Goal: Task Accomplishment & Management: Use online tool/utility

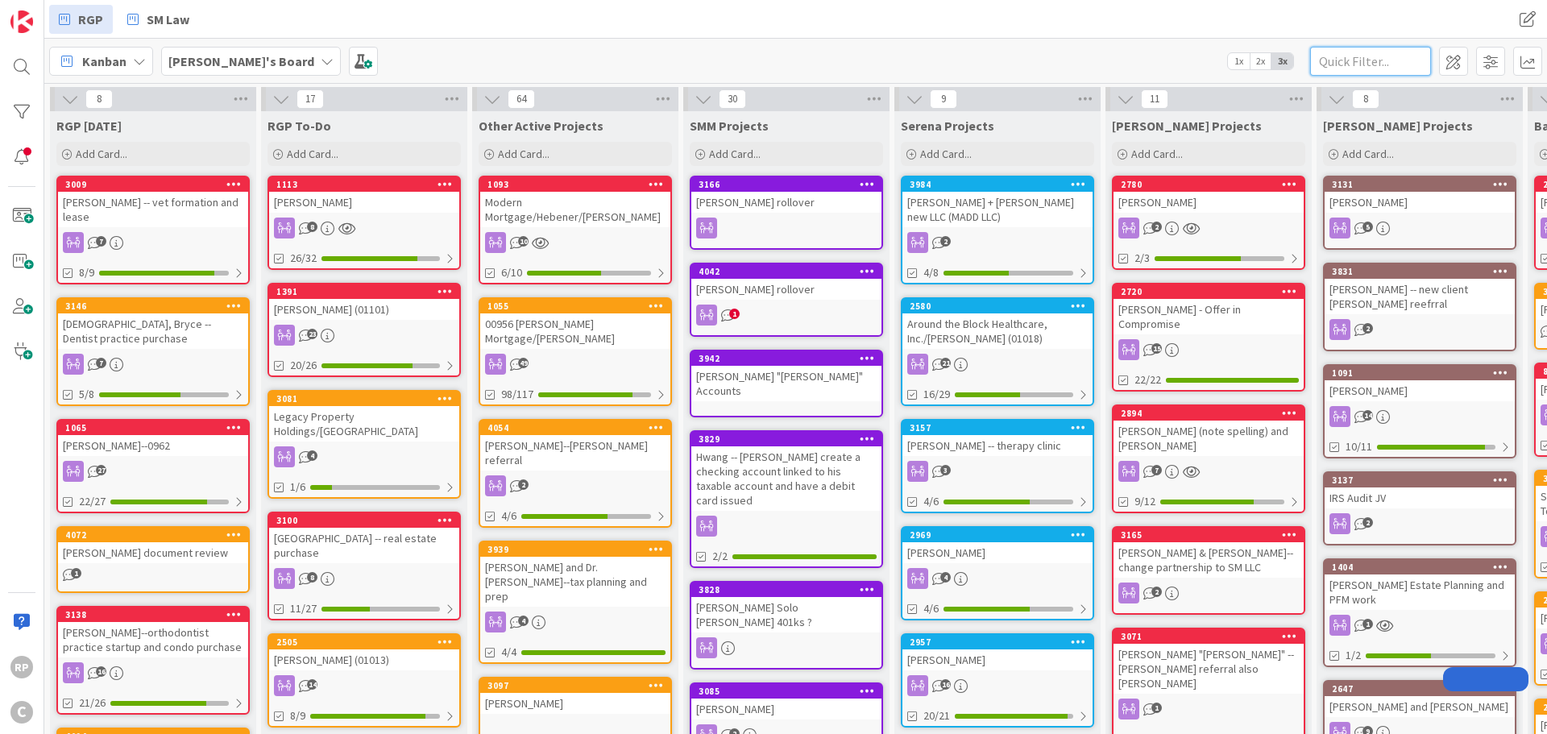
click at [1404, 60] on input "text" at bounding box center [1370, 61] width 121 height 29
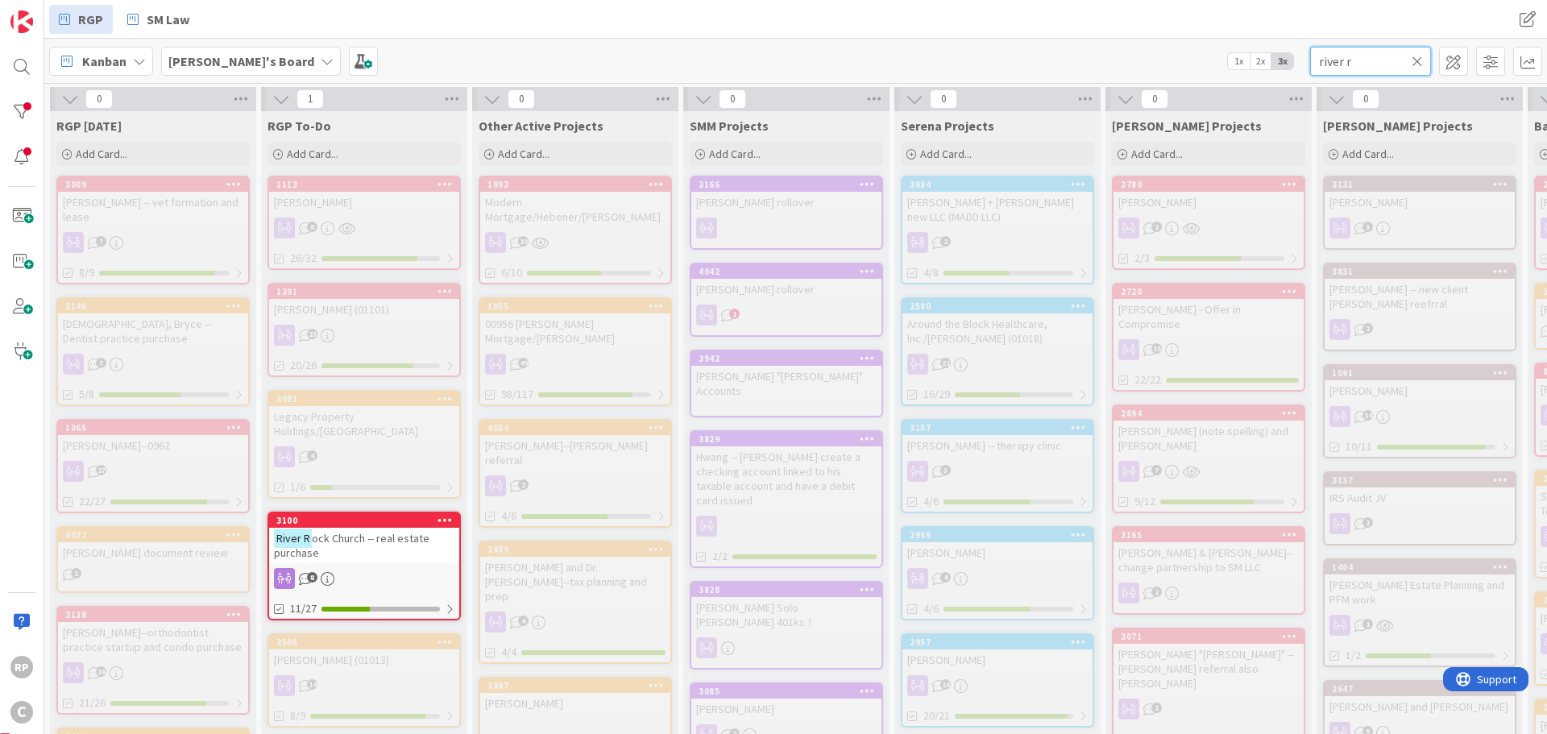
type input "river r"
click at [351, 515] on div "3100" at bounding box center [367, 520] width 183 height 11
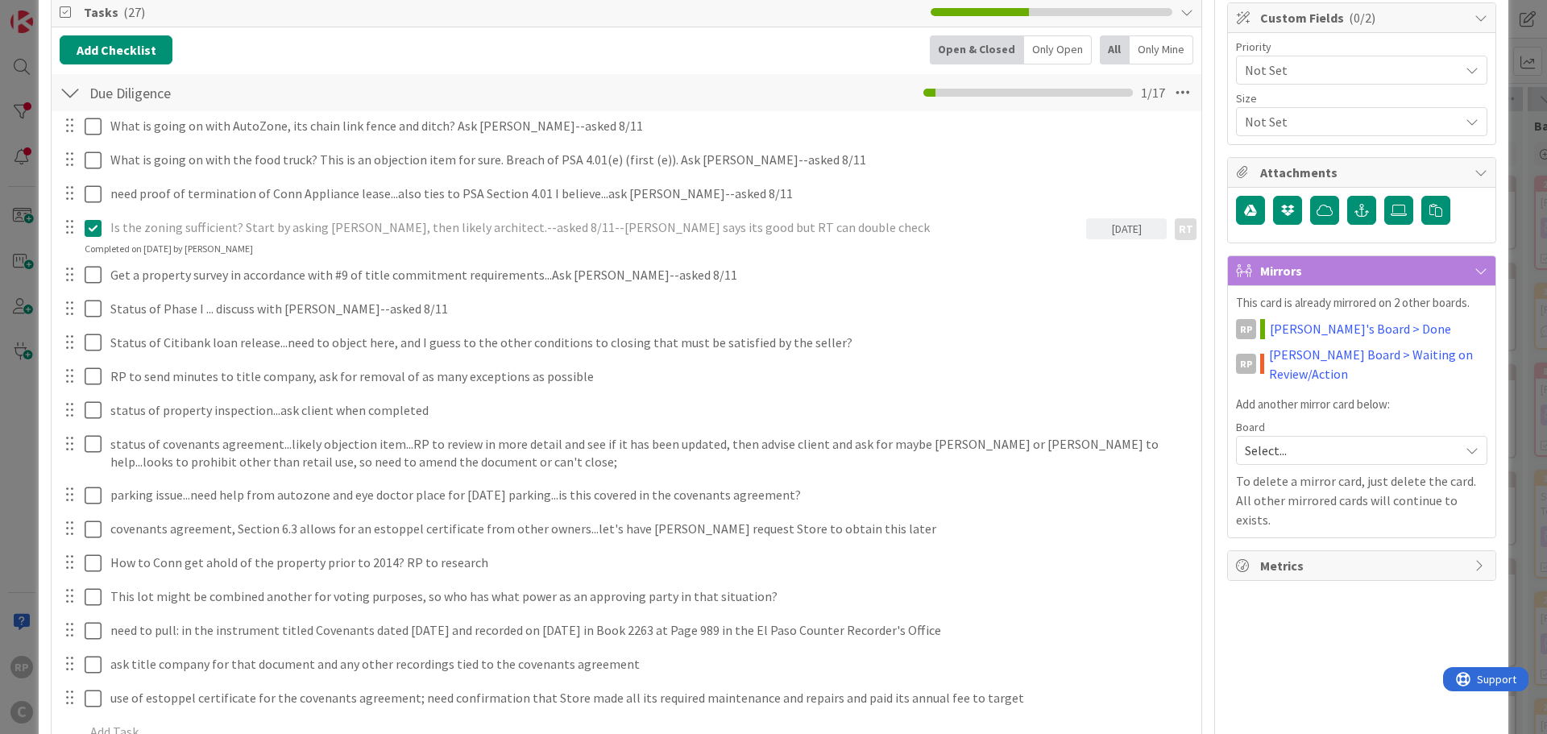
scroll to position [322, 0]
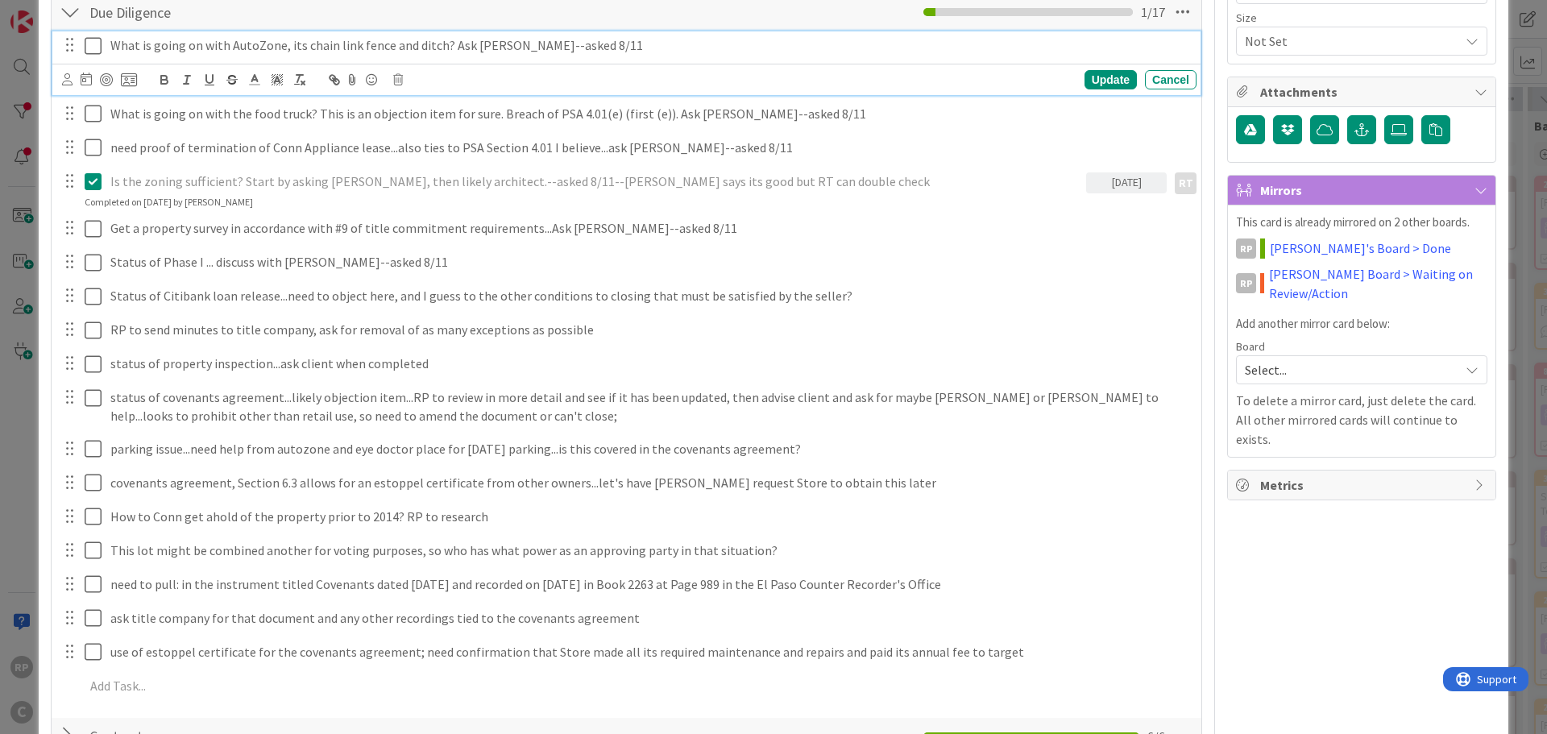
click at [667, 39] on p "What is going on with AutoZone, its chain link fence and ditch? Ask [PERSON_NAM…" at bounding box center [650, 45] width 1080 height 19
click at [1086, 85] on div "Update" at bounding box center [1111, 79] width 52 height 19
click at [92, 44] on icon at bounding box center [97, 45] width 24 height 19
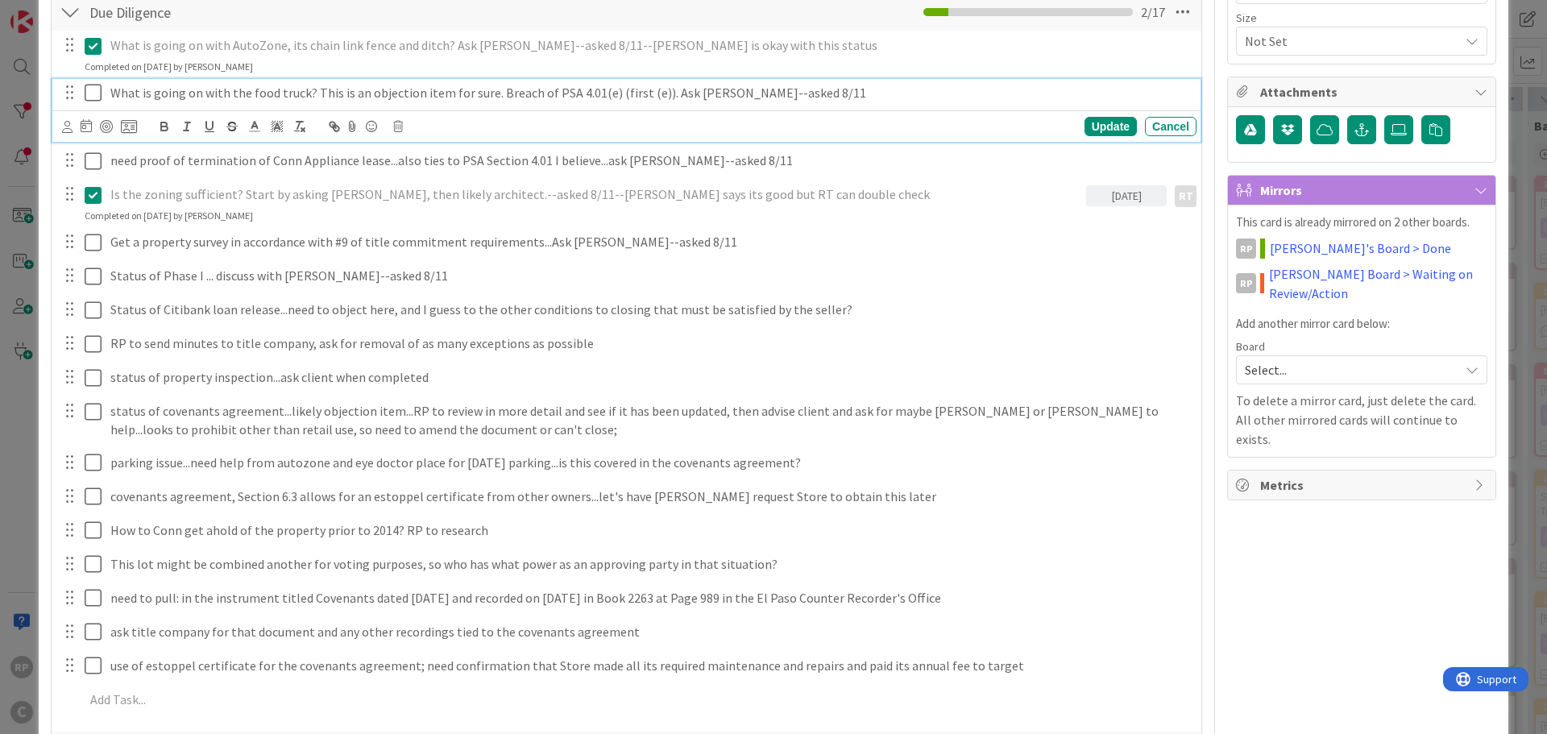
click at [891, 97] on p "What is going on with the food truck? This is an objection item for sure. Breac…" at bounding box center [650, 93] width 1080 height 19
drag, startPoint x: 874, startPoint y: 91, endPoint x: 660, endPoint y: 92, distance: 213.6
click at [660, 92] on p "What is going on with the food truck? This is an objection item for sure. Breac…" at bounding box center [650, 93] width 1080 height 19
click at [1098, 123] on div "Update" at bounding box center [1111, 126] width 52 height 19
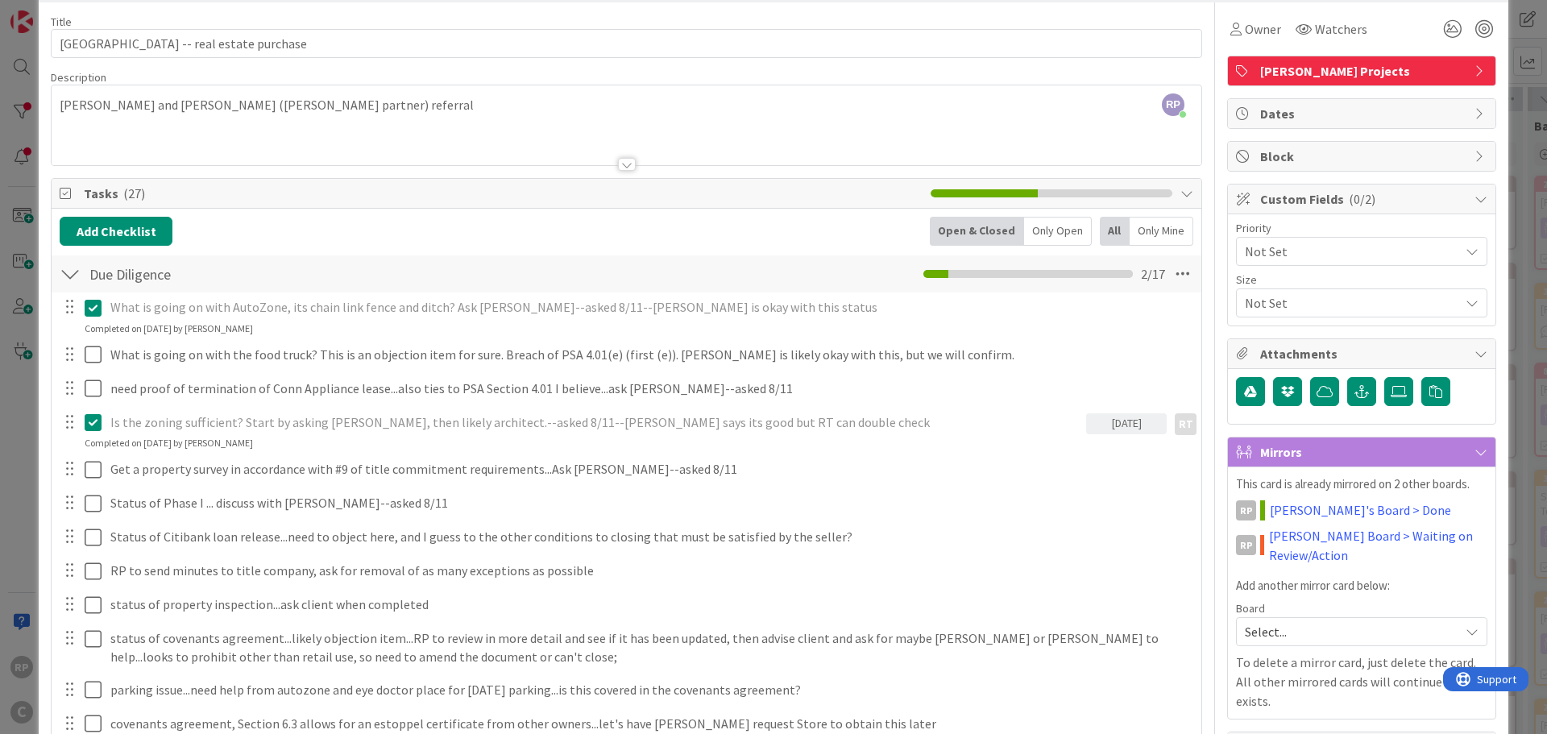
scroll to position [0, 0]
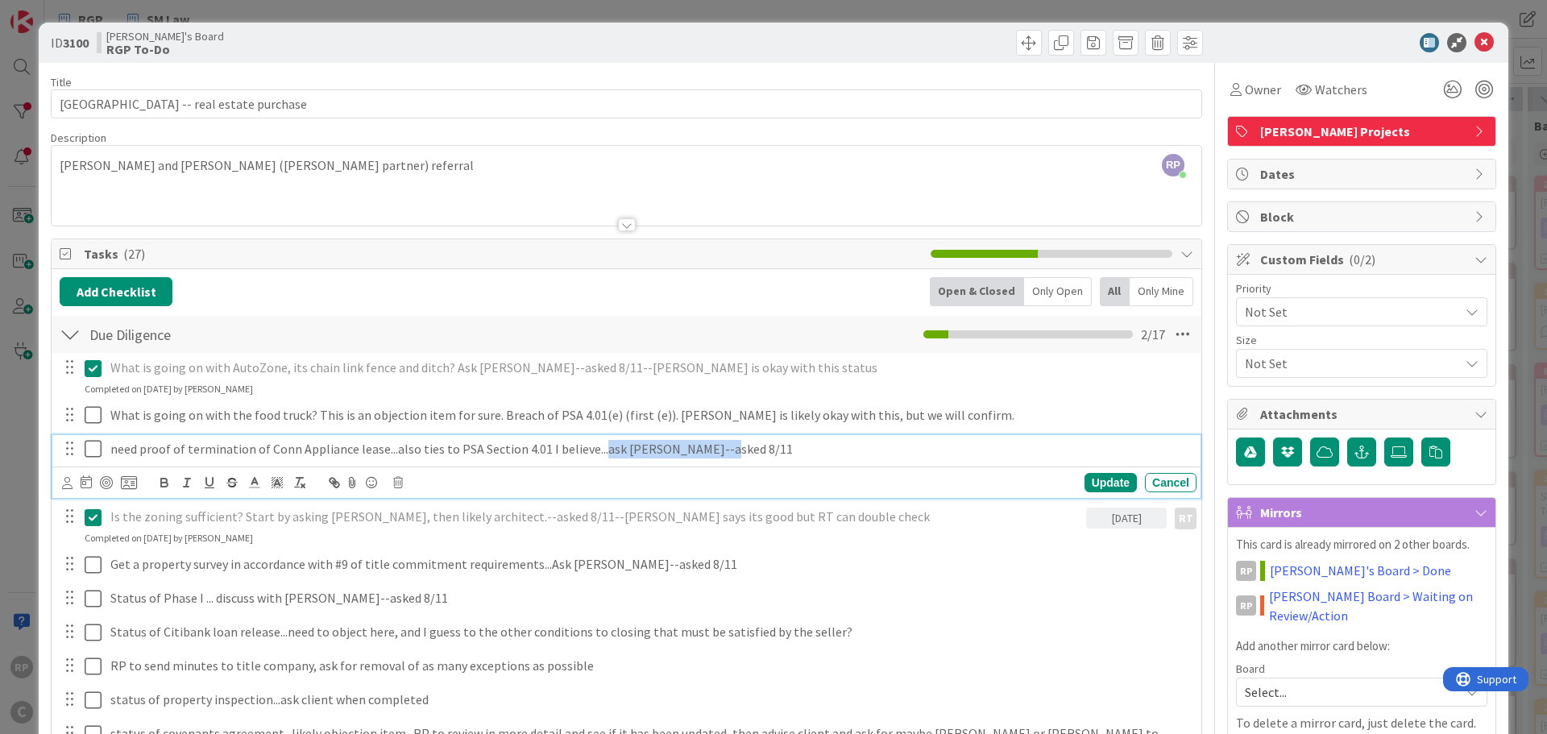
drag, startPoint x: 797, startPoint y: 445, endPoint x: 596, endPoint y: 448, distance: 200.7
click at [596, 448] on p "need proof of termination of Conn Appliance lease...also ties to PSA Section 4.…" at bounding box center [650, 449] width 1080 height 19
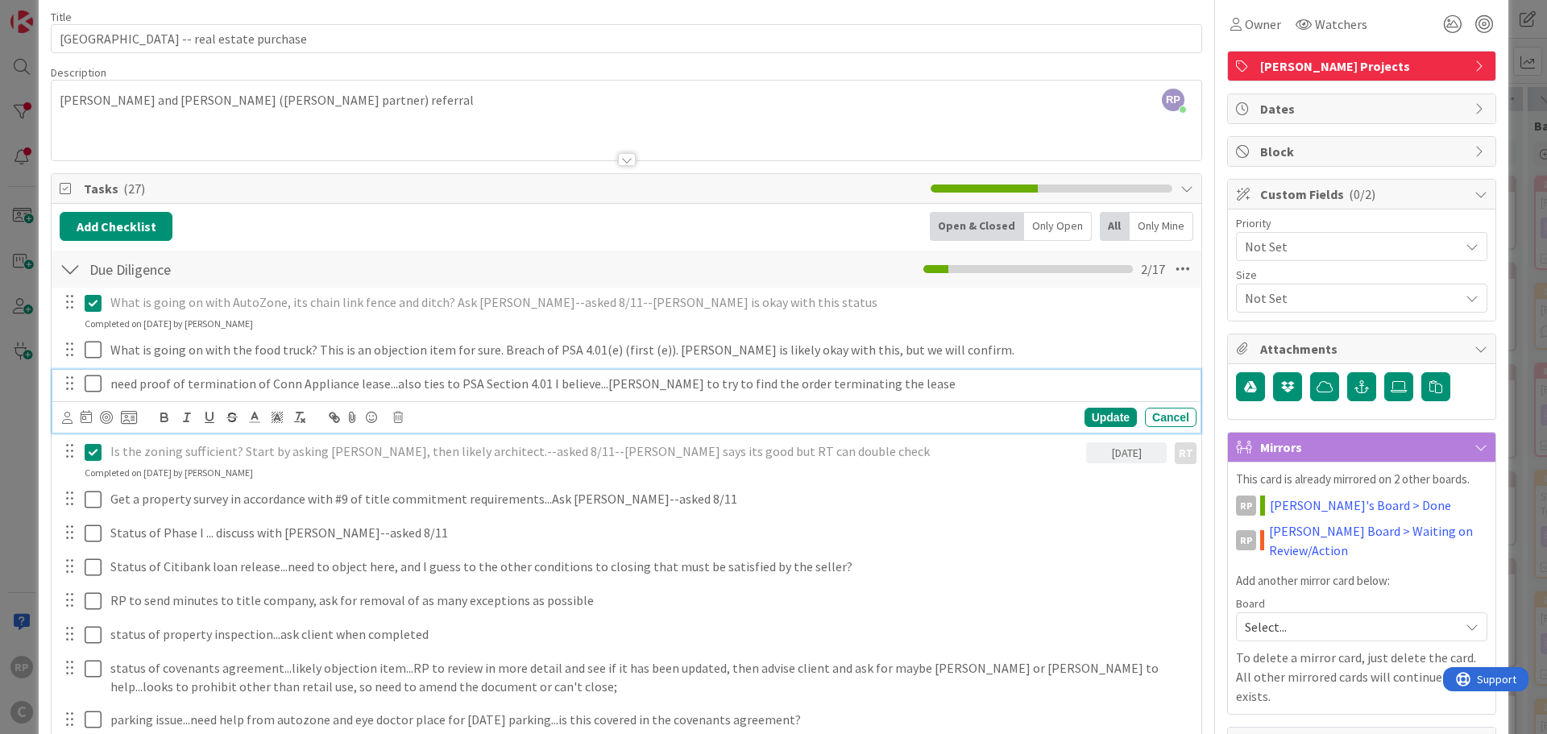
scroll to position [81, 0]
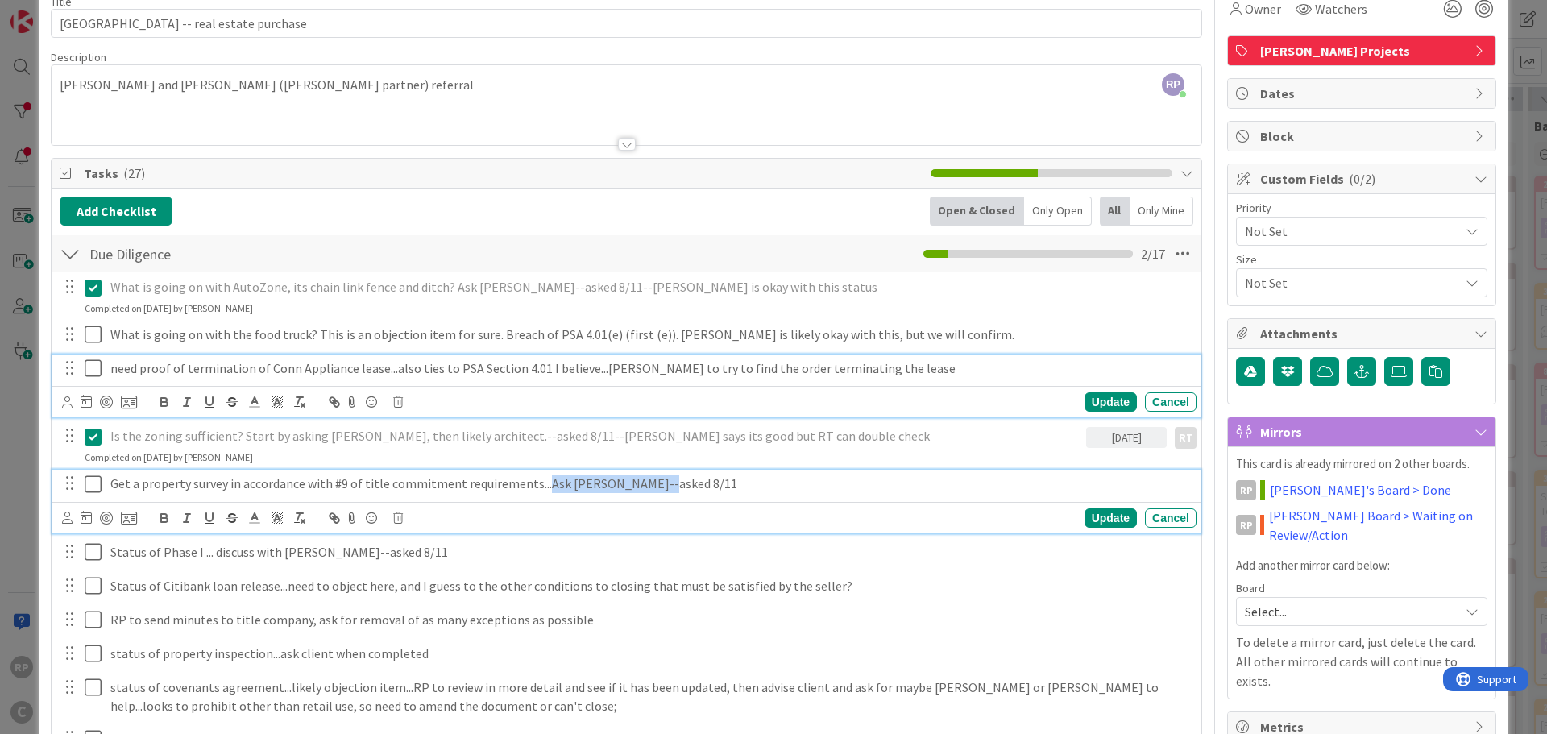
drag, startPoint x: 650, startPoint y: 480, endPoint x: 541, endPoint y: 488, distance: 109.9
click at [541, 488] on p "Get a property survey in accordance with #9 of title commitment requirements...…" at bounding box center [650, 484] width 1080 height 19
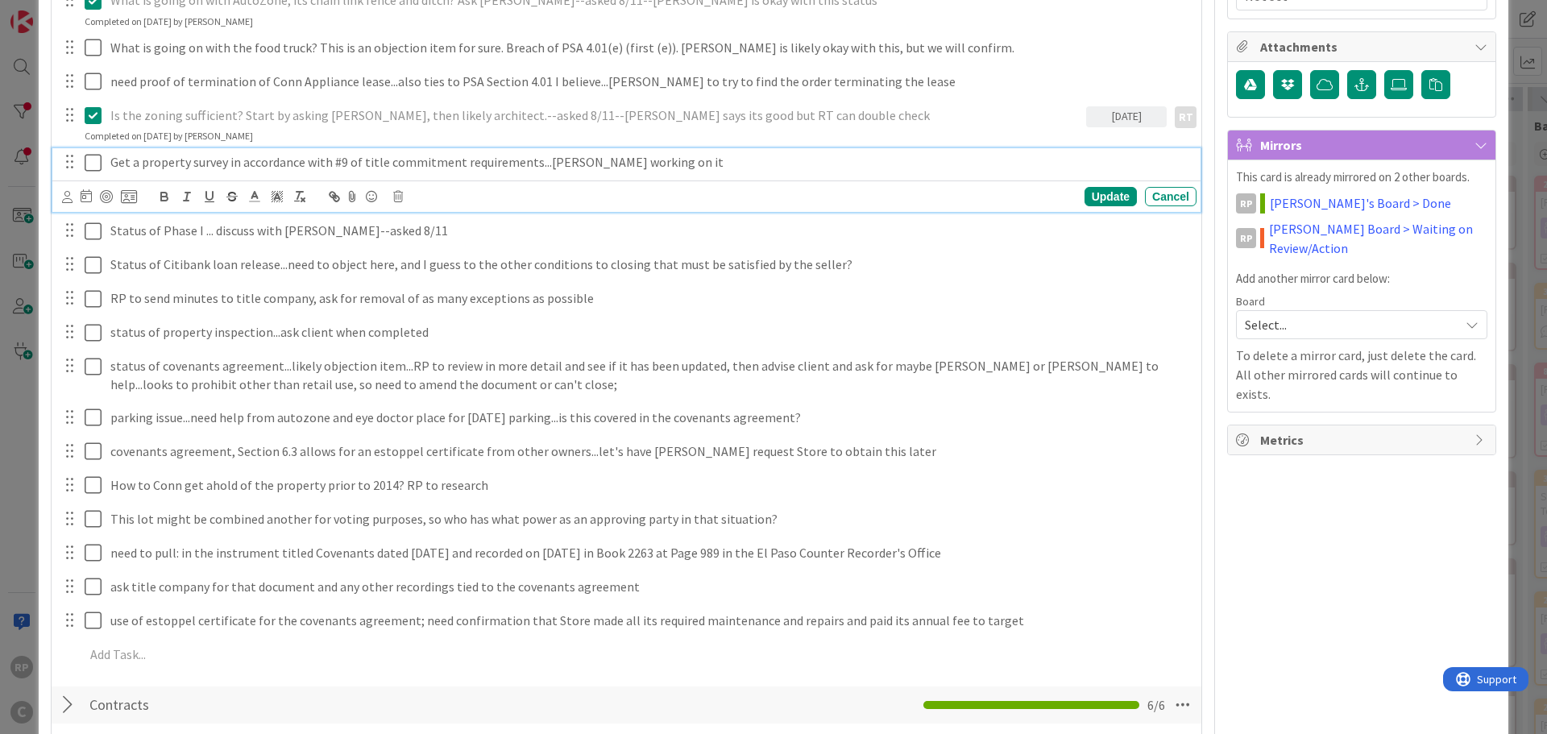
scroll to position [368, 0]
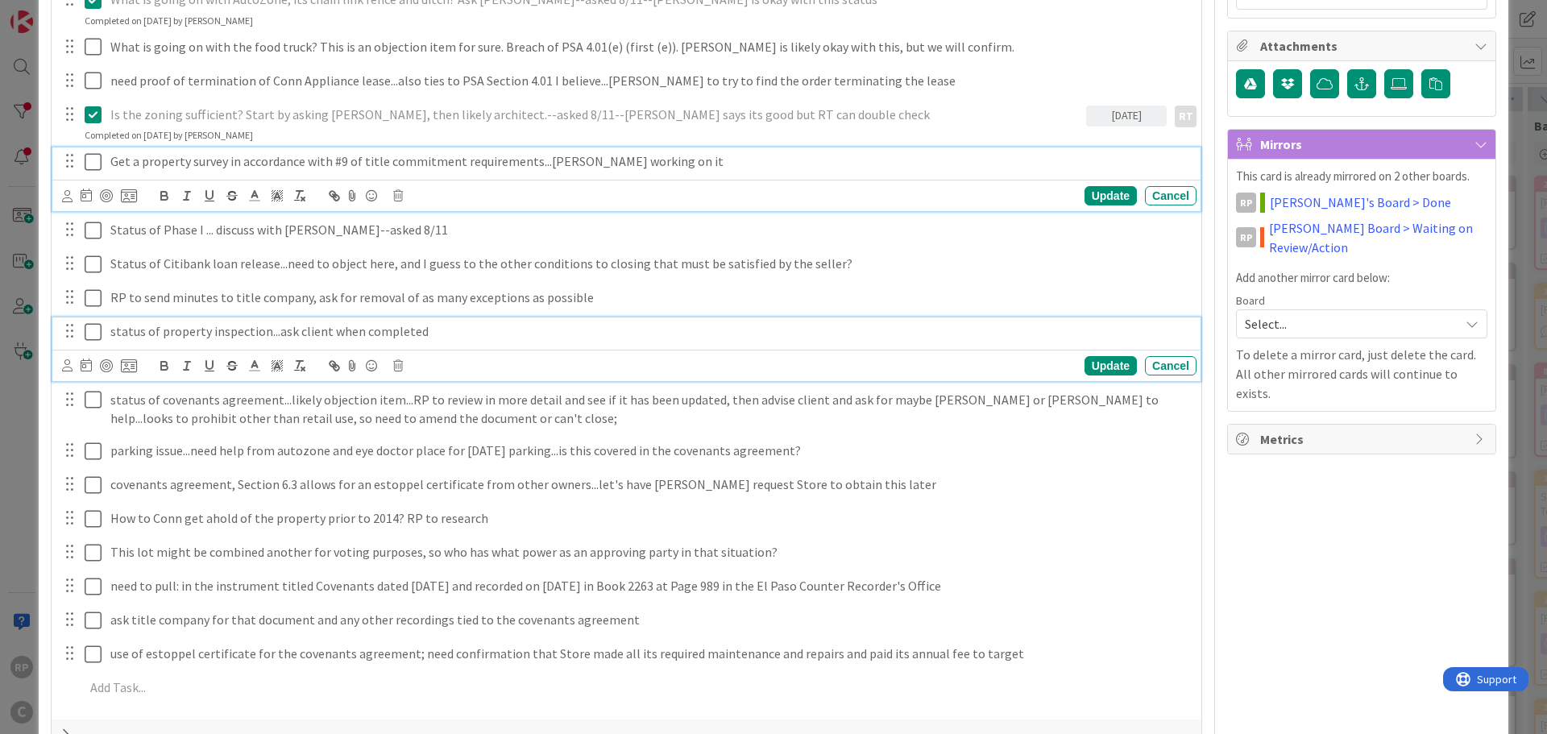
click at [420, 335] on p "status of property inspection...ask client when completed" at bounding box center [650, 331] width 1080 height 19
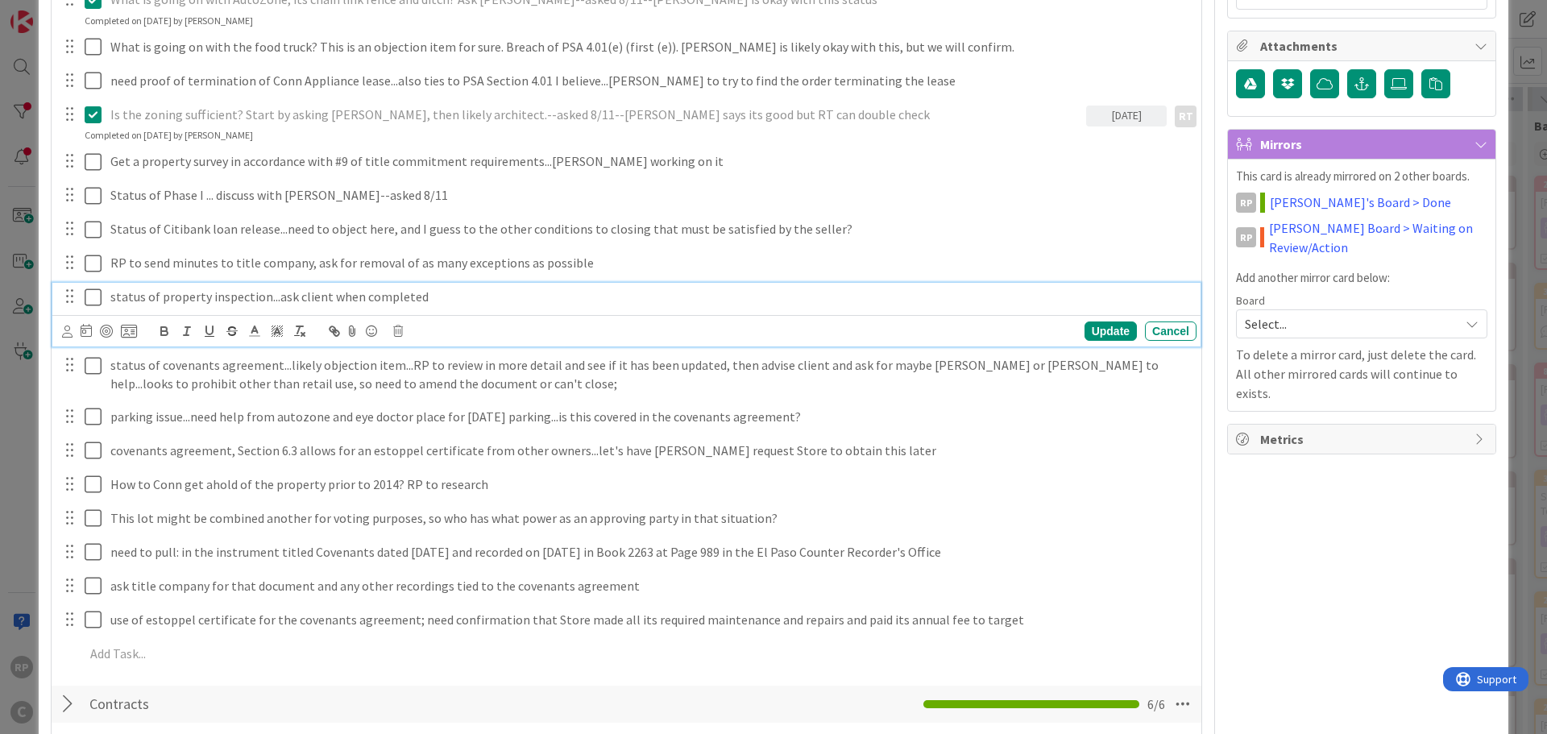
scroll to position [334, 0]
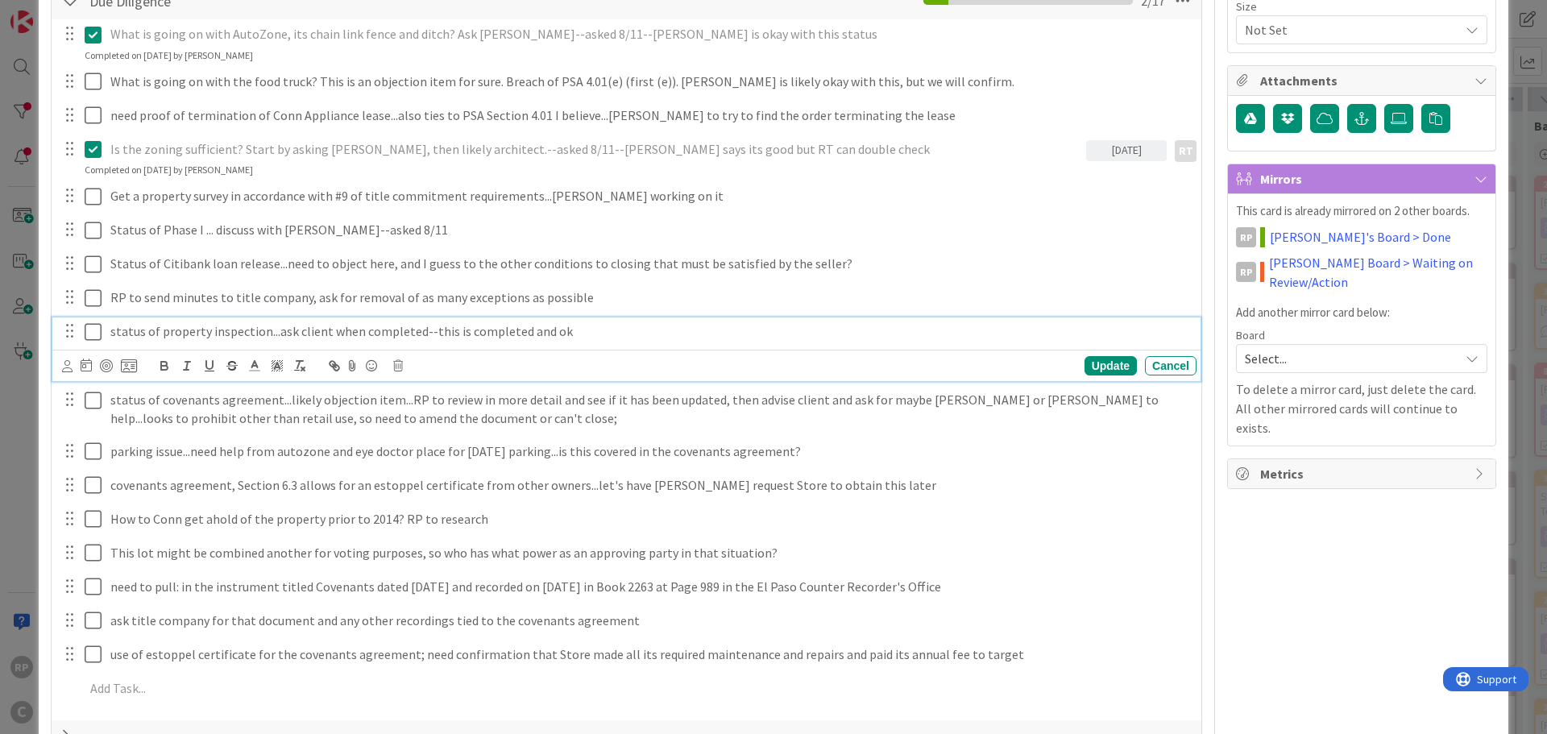
click at [89, 335] on icon at bounding box center [97, 331] width 24 height 19
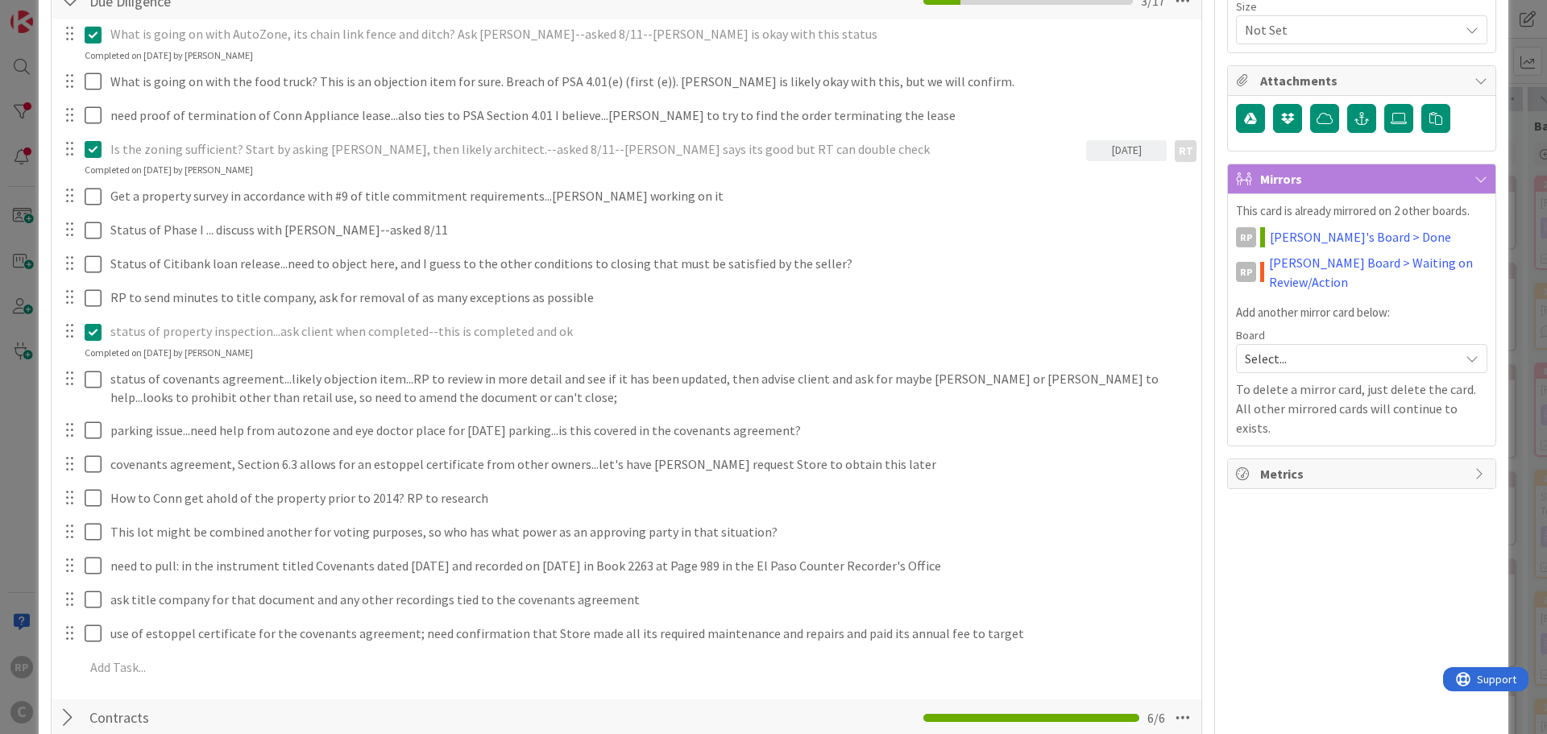
scroll to position [414, 0]
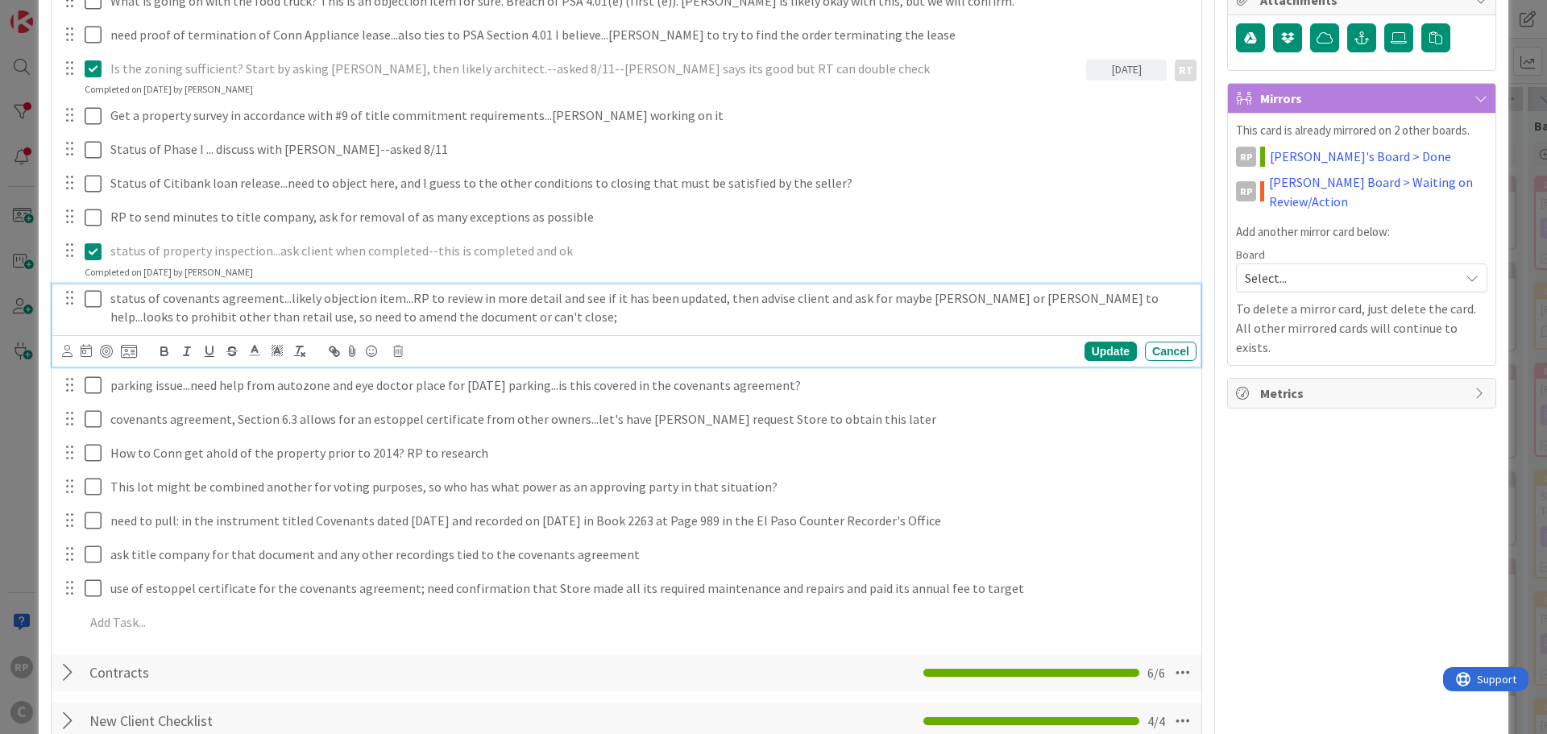
click at [460, 313] on p "status of covenants agreement...likely objection item...RP to review in more de…" at bounding box center [650, 307] width 1080 height 36
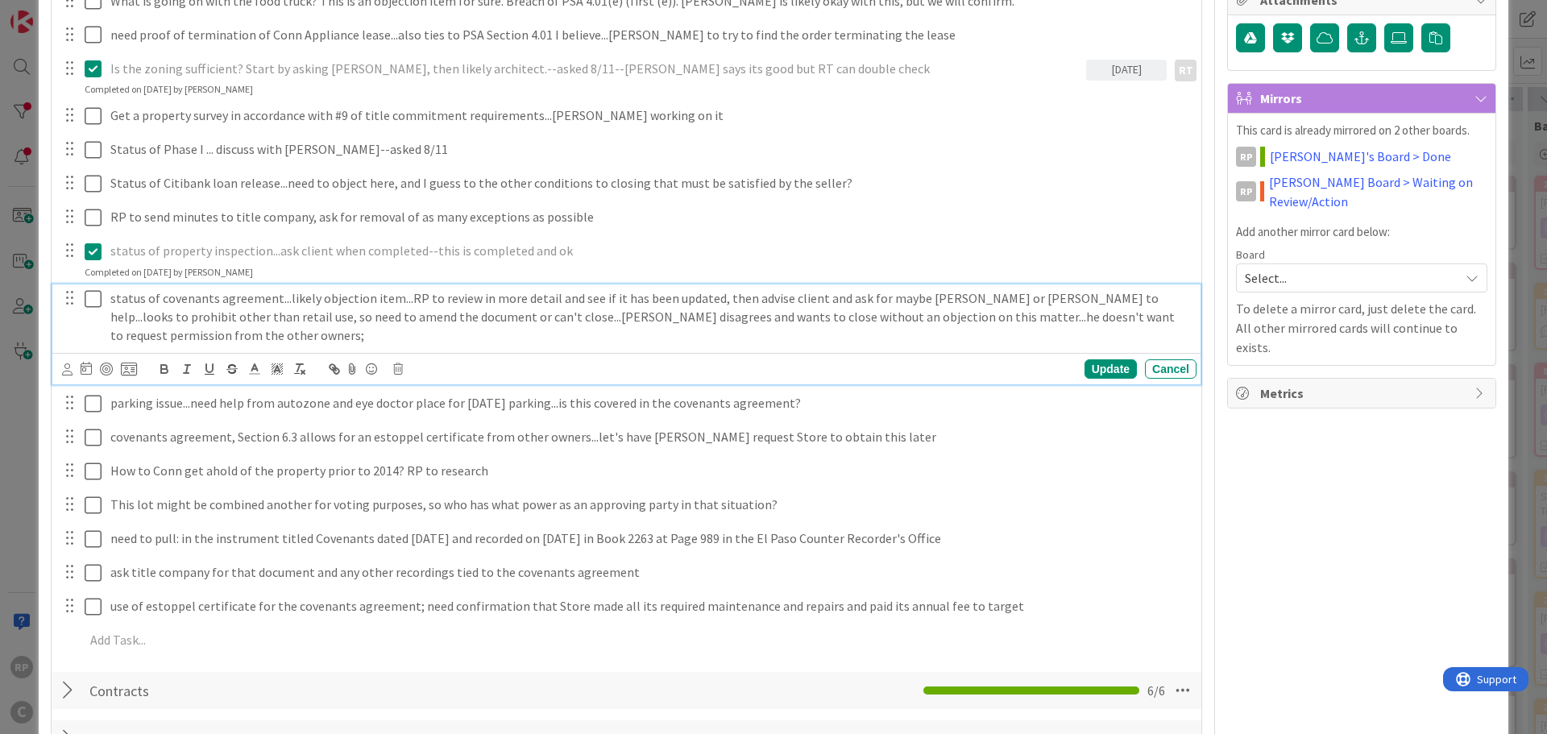
click at [98, 295] on icon at bounding box center [97, 298] width 24 height 19
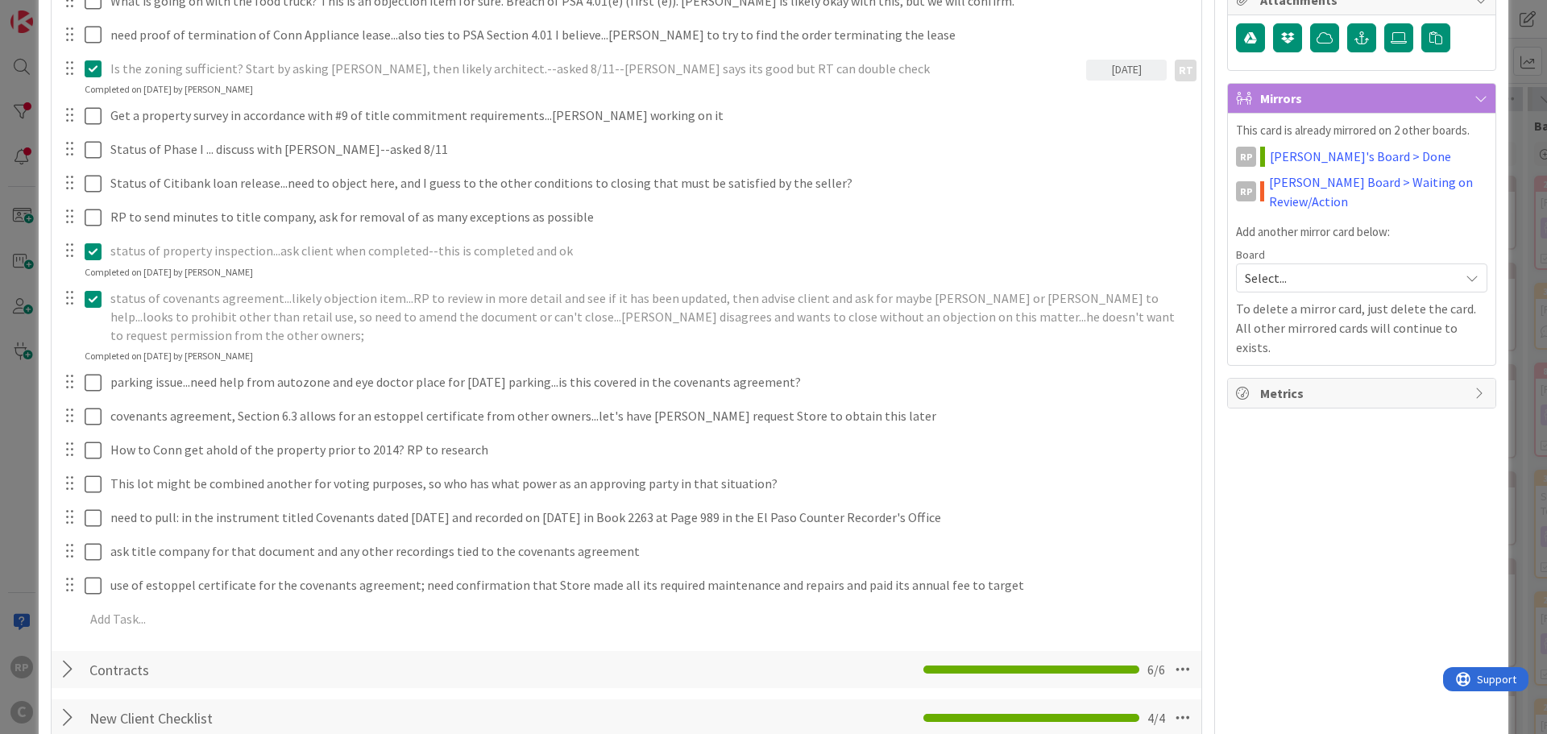
scroll to position [495, 0]
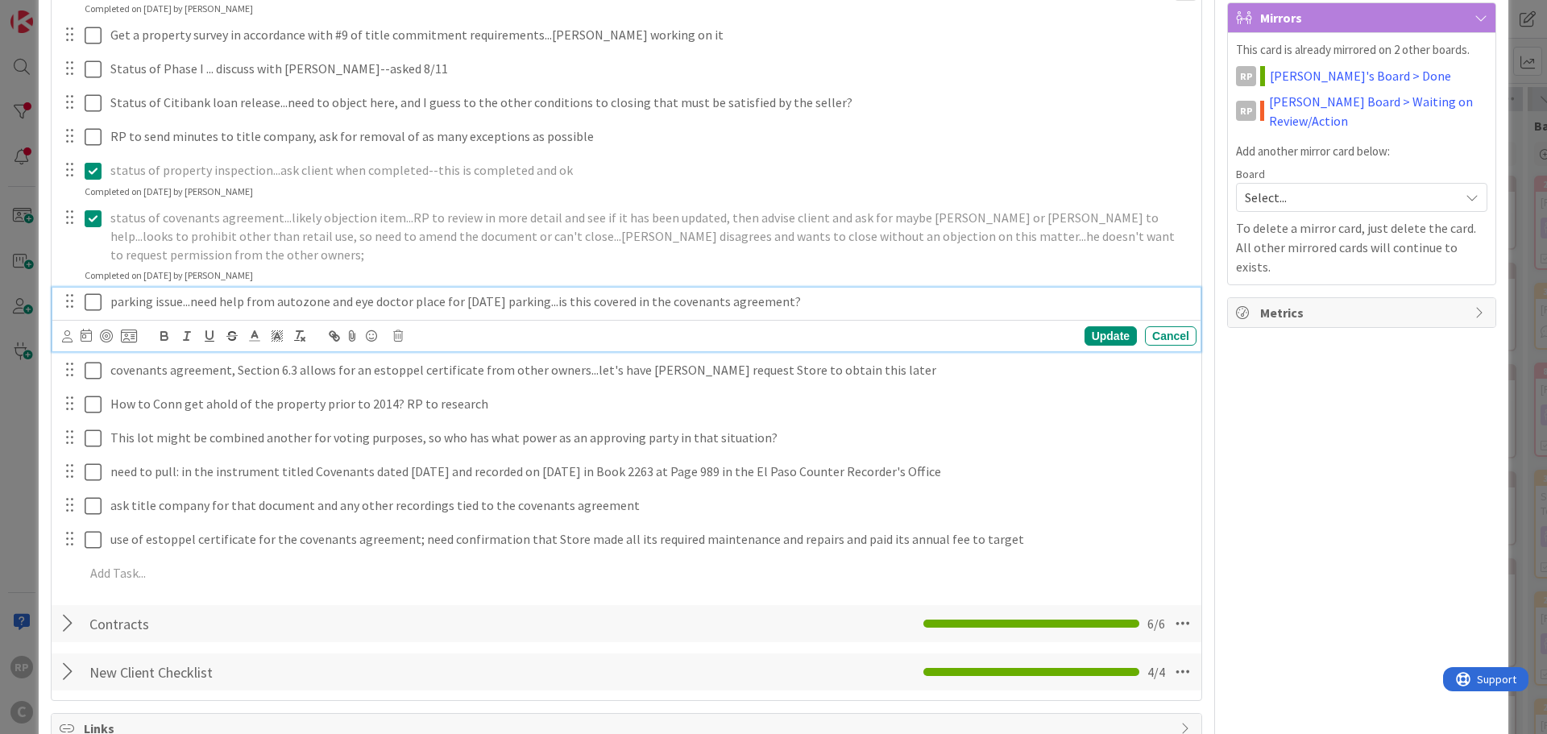
click at [788, 293] on p "parking issue...need help from autozone and eye doctor place for [DATE] parking…" at bounding box center [650, 302] width 1080 height 19
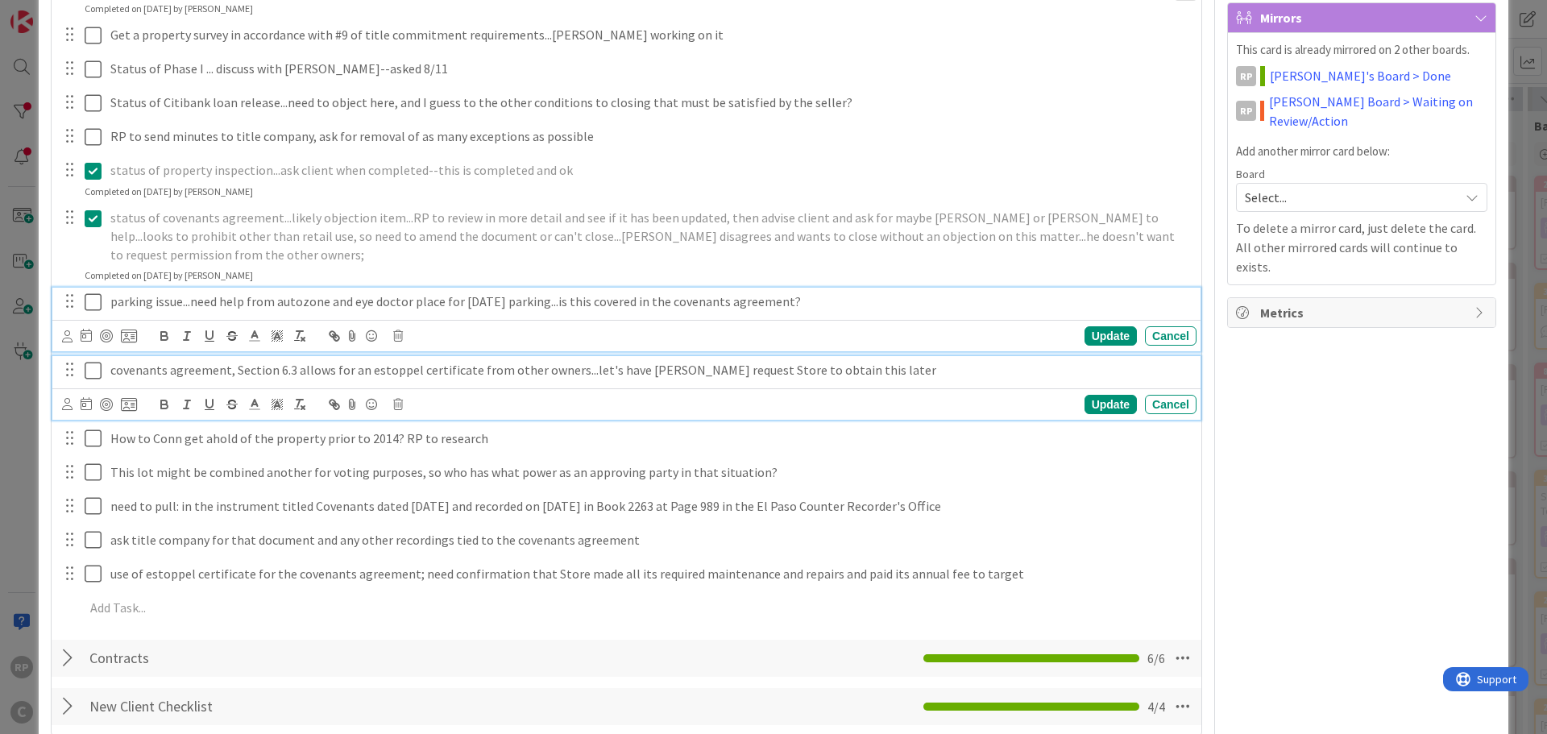
click at [817, 361] on p "covenants agreement, Section 6.3 allows for an estoppel certificate from other …" at bounding box center [650, 370] width 1080 height 19
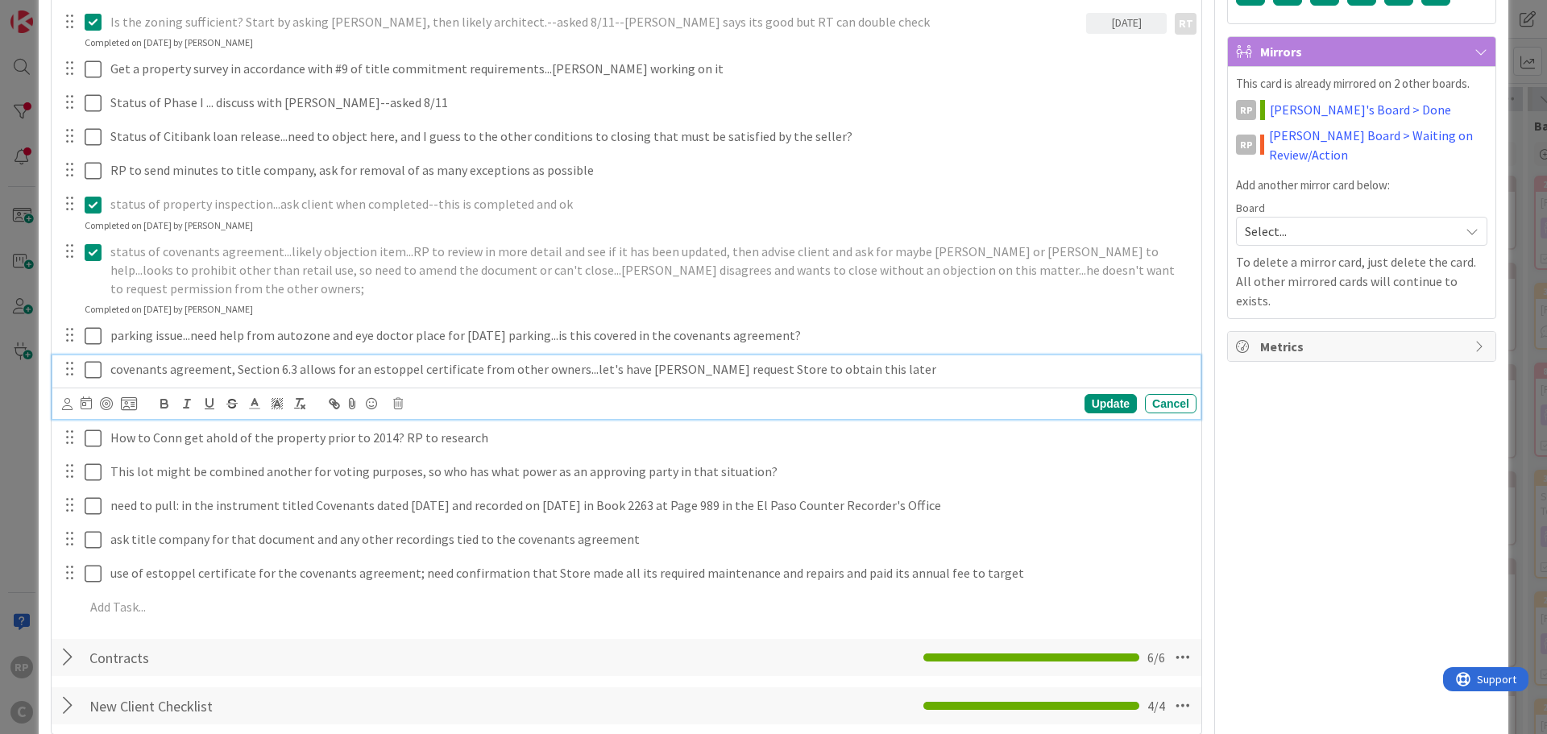
click at [862, 360] on p "covenants agreement, Section 6.3 allows for an estoppel certificate from other …" at bounding box center [650, 369] width 1080 height 19
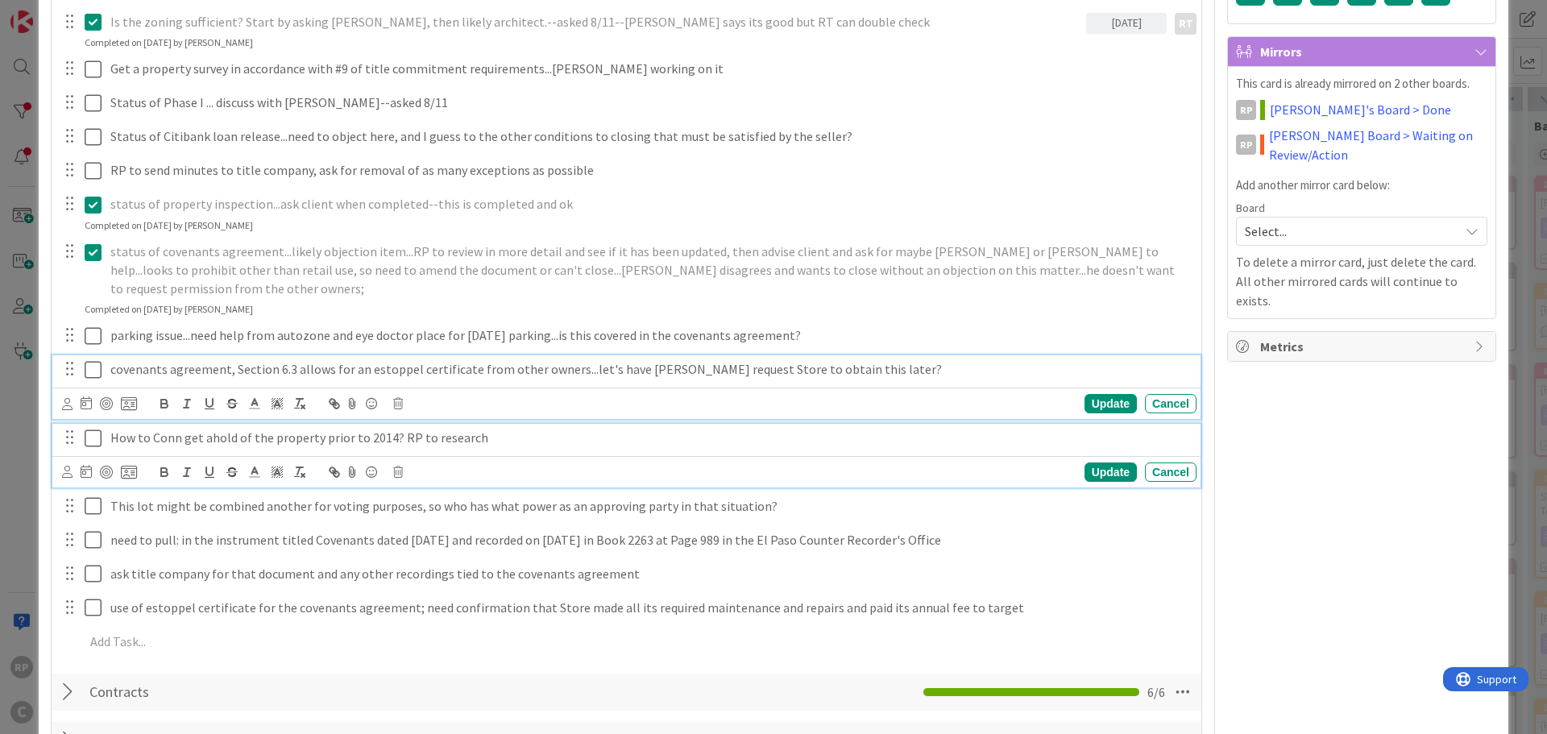
click at [499, 429] on p "How to Conn get ahold of the property prior to 2014? RP to research" at bounding box center [650, 438] width 1080 height 19
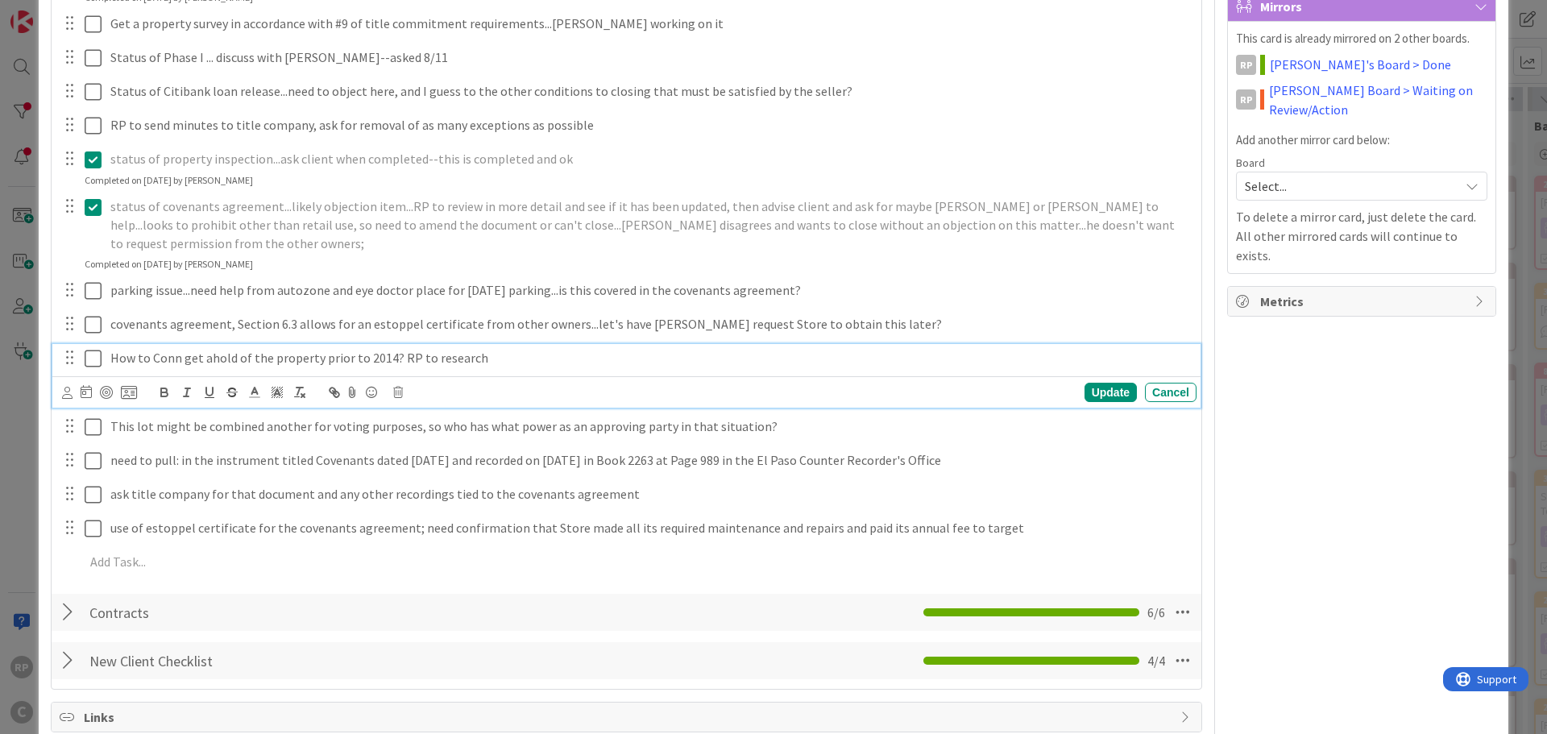
scroll to position [508, 0]
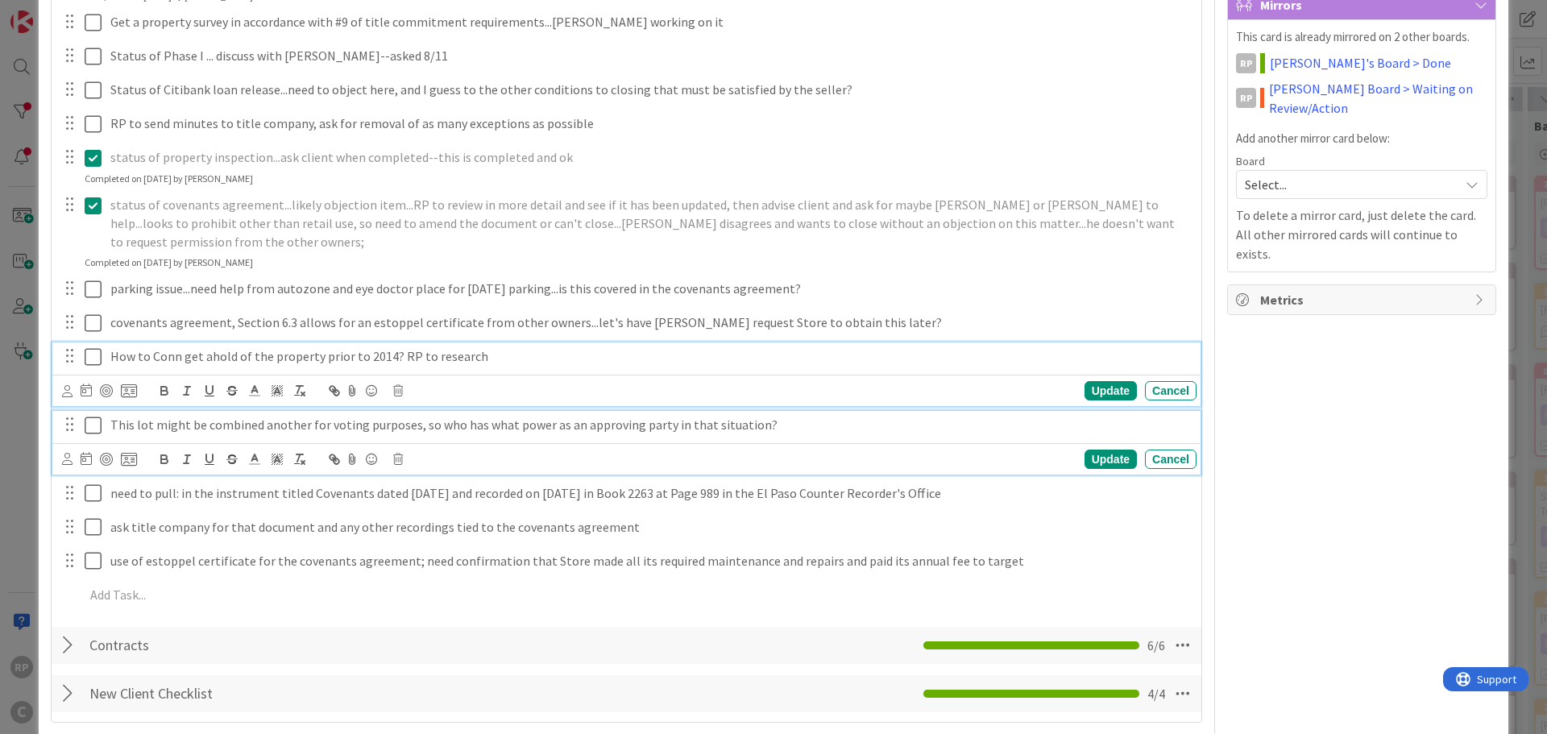
click at [259, 416] on p "This lot might be combined another for voting purposes, so who has what power a…" at bounding box center [650, 425] width 1080 height 19
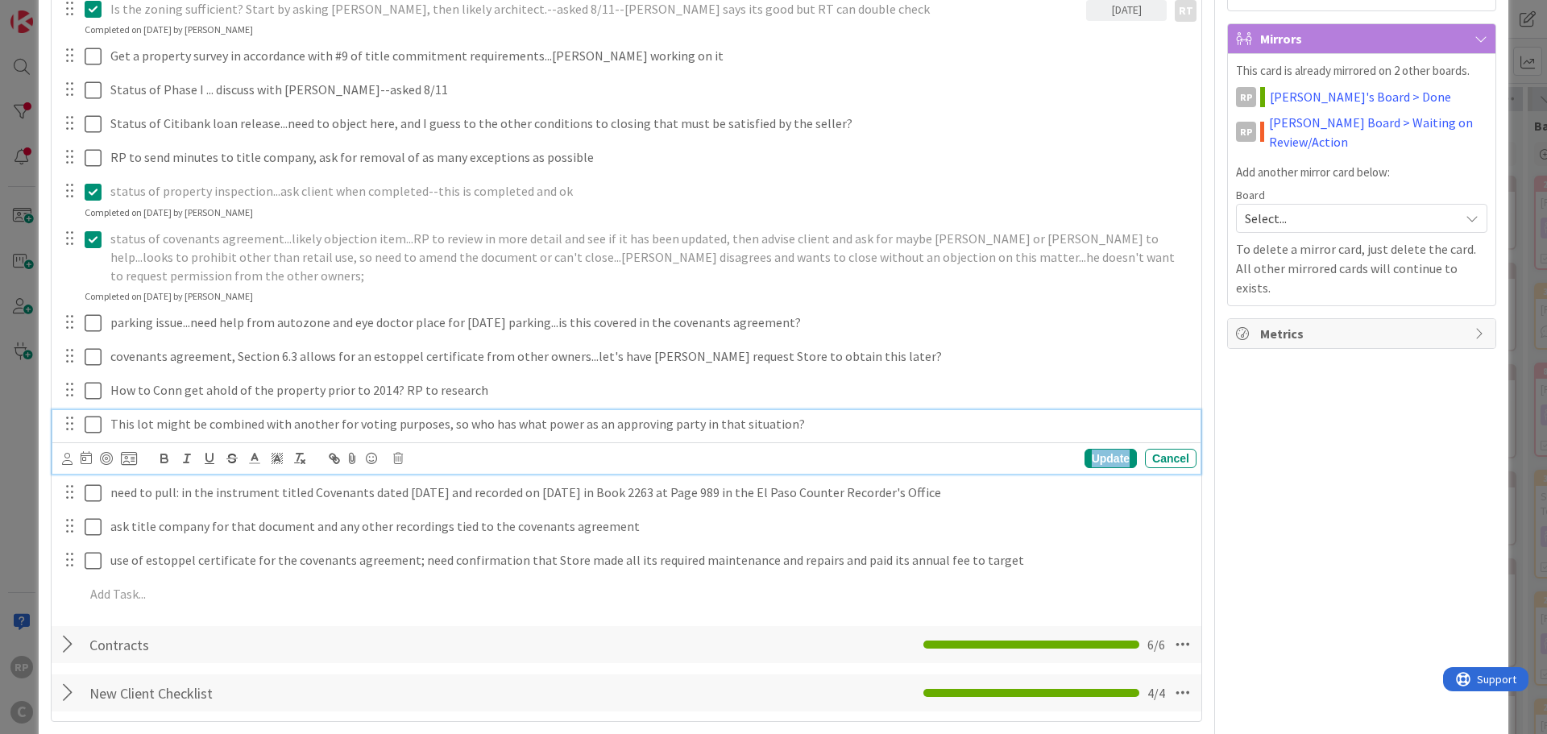
click at [1098, 449] on div "Update" at bounding box center [1111, 458] width 52 height 19
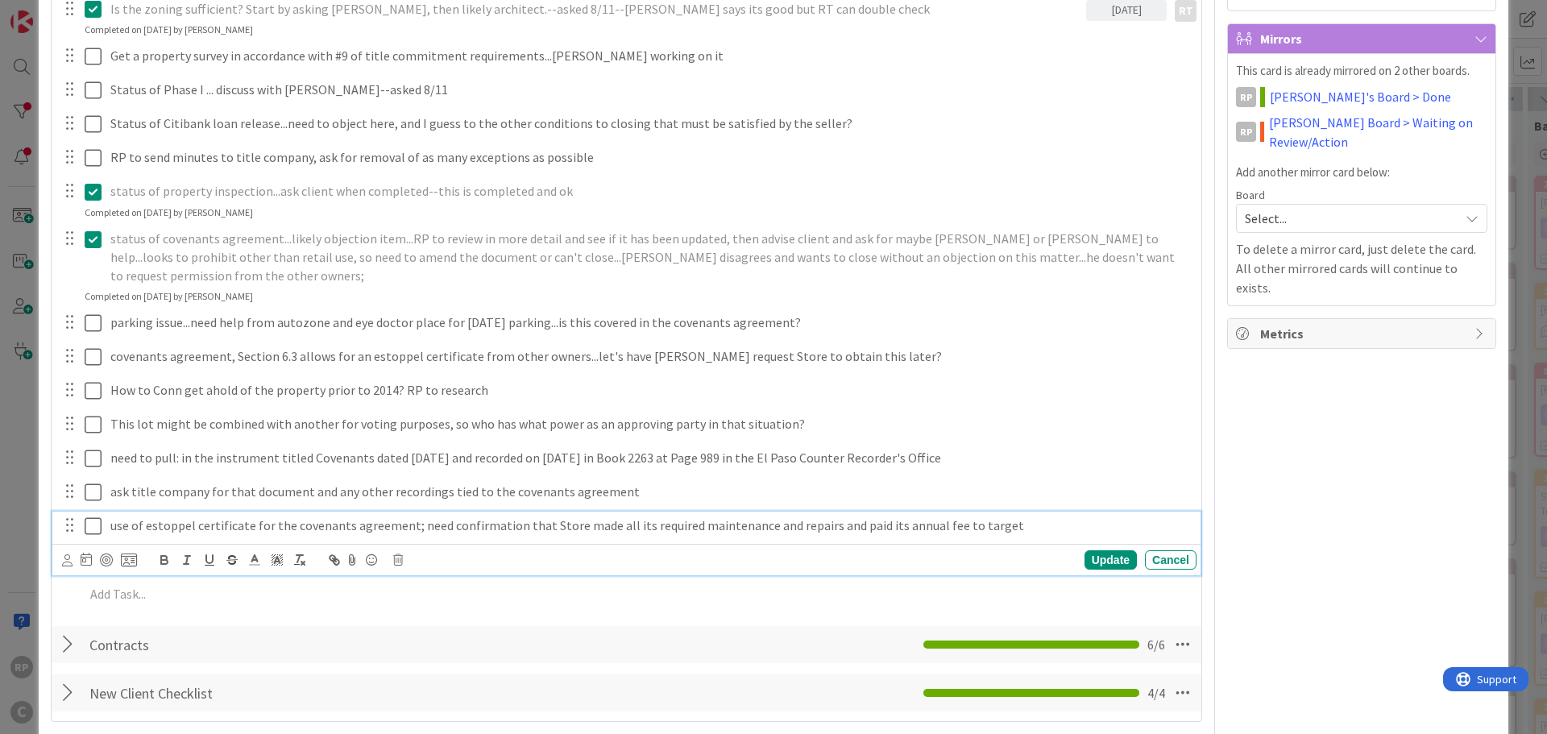
click at [979, 517] on p "use of estoppel certificate for the covenants agreement; need confirmation that…" at bounding box center [650, 526] width 1080 height 19
click at [1014, 517] on p "use of estoppel certificate for the covenants agreement; need confirmation that…" at bounding box center [650, 526] width 1080 height 19
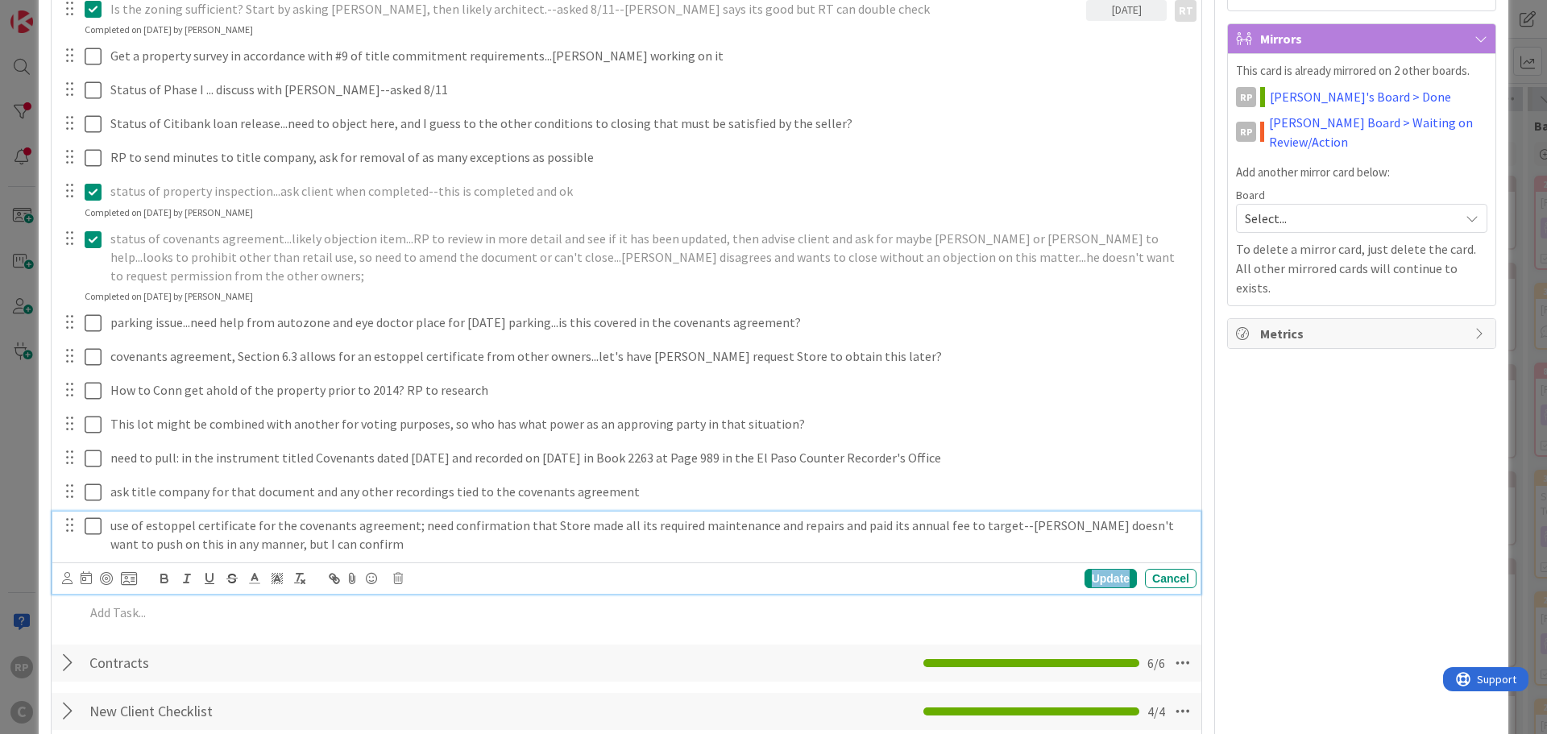
click at [1095, 569] on div "Update" at bounding box center [1111, 578] width 52 height 19
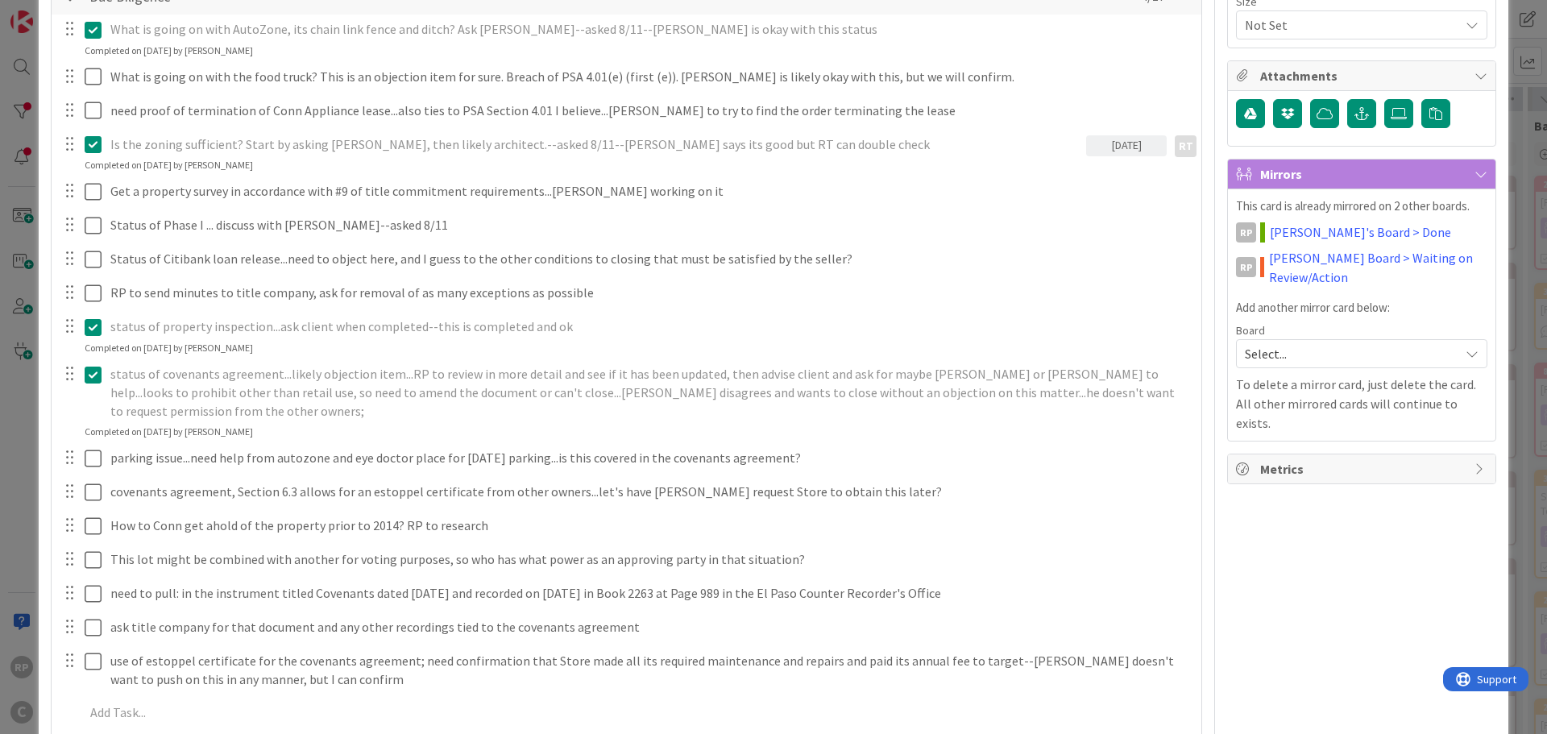
scroll to position [403, 0]
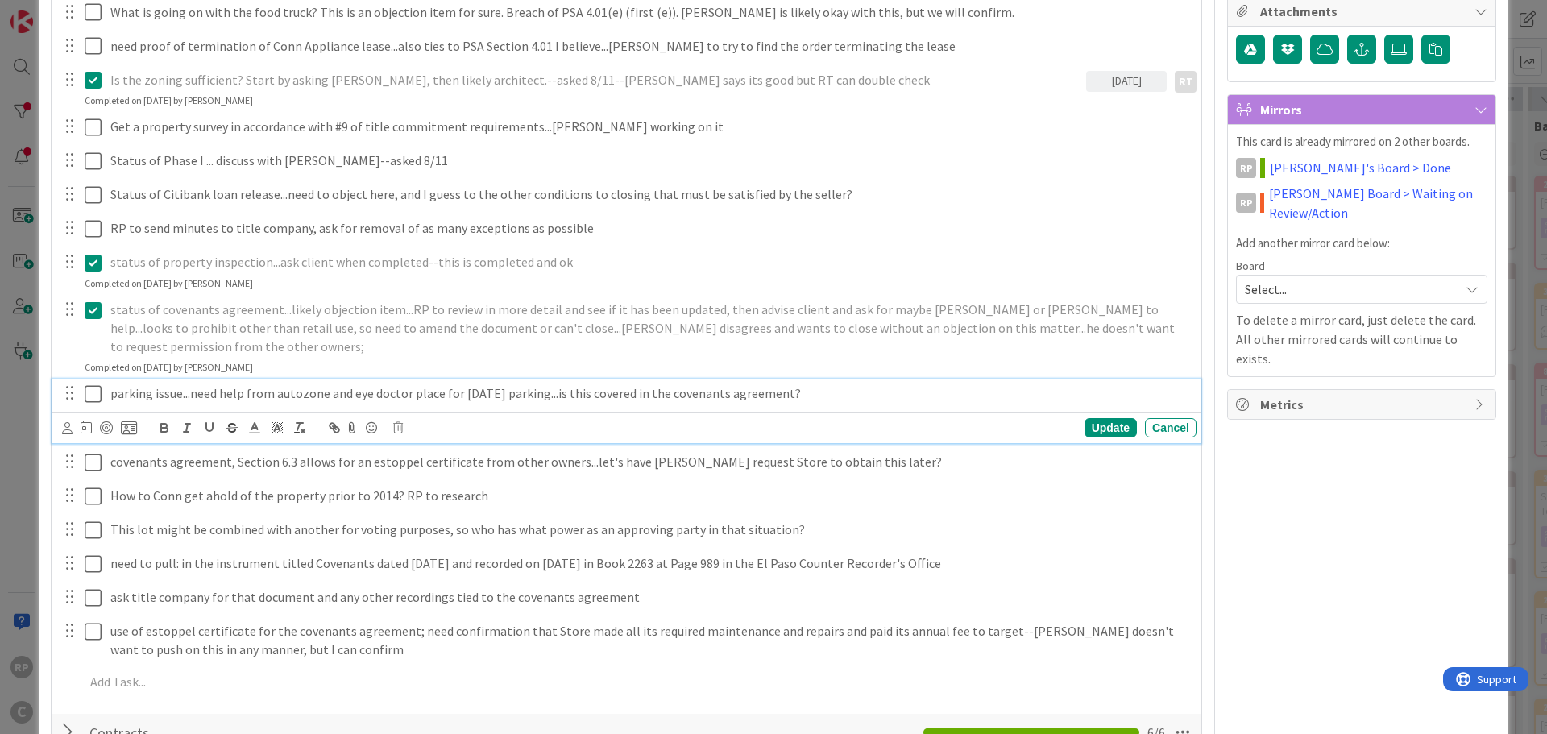
click at [841, 384] on p "parking issue...need help from autozone and eye doctor place for [DATE] parking…" at bounding box center [650, 393] width 1080 height 19
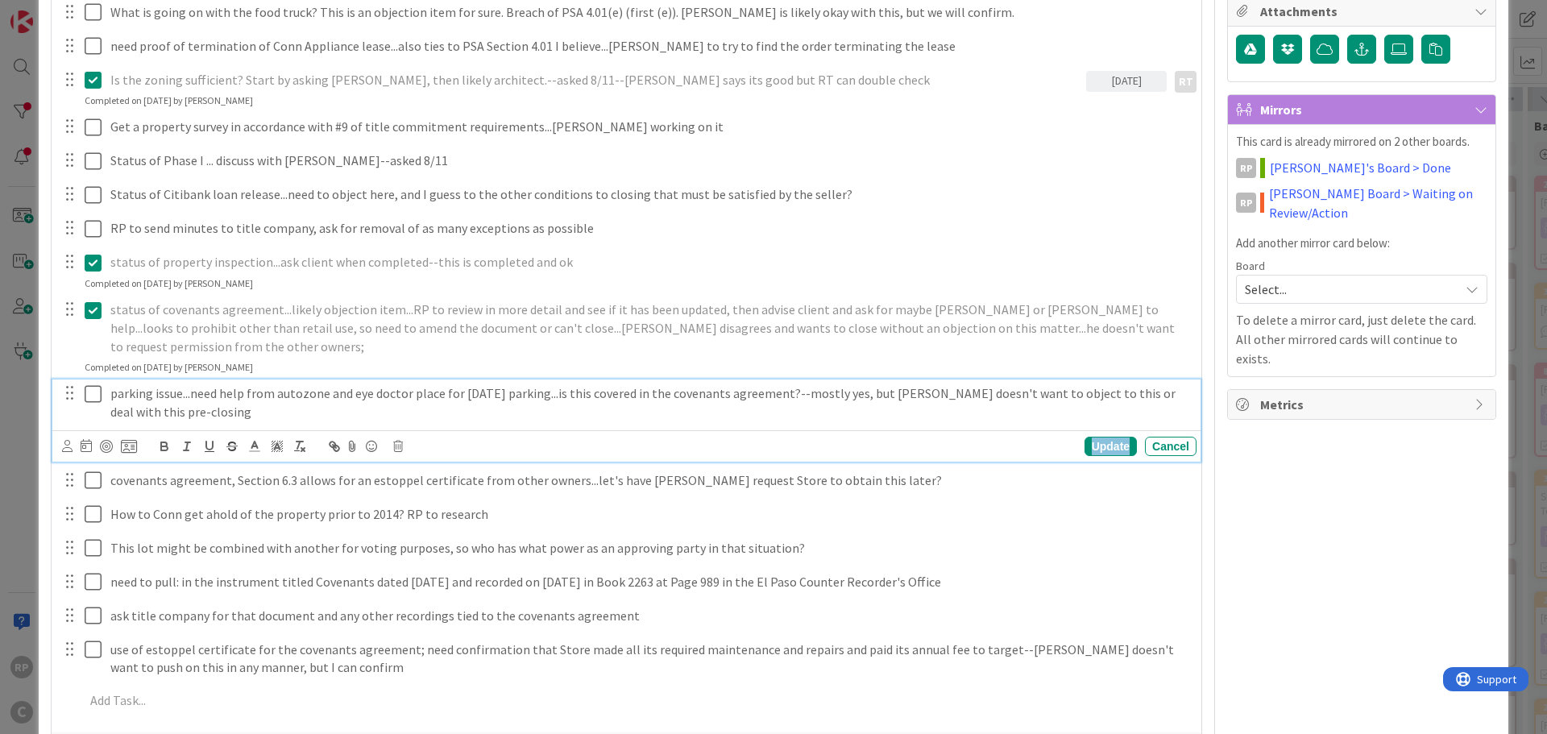
click at [1085, 437] on div "Update" at bounding box center [1111, 446] width 52 height 19
click at [99, 384] on icon at bounding box center [97, 393] width 24 height 19
